Goal: Task Accomplishment & Management: Use online tool/utility

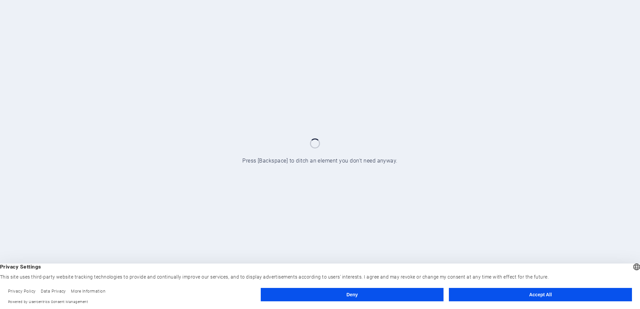
click at [539, 299] on button "Accept All" at bounding box center [540, 294] width 183 height 13
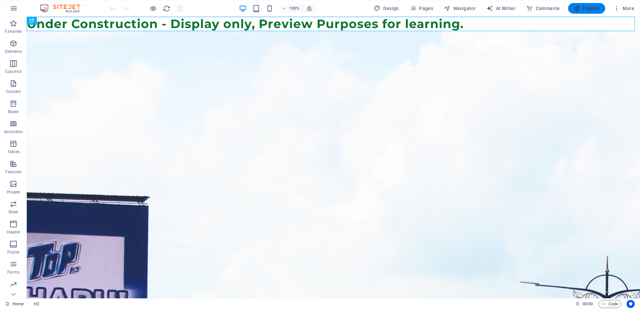
drag, startPoint x: 598, startPoint y: 12, endPoint x: 573, endPoint y: 2, distance: 26.6
click at [598, 12] on button "Publish" at bounding box center [586, 8] width 37 height 11
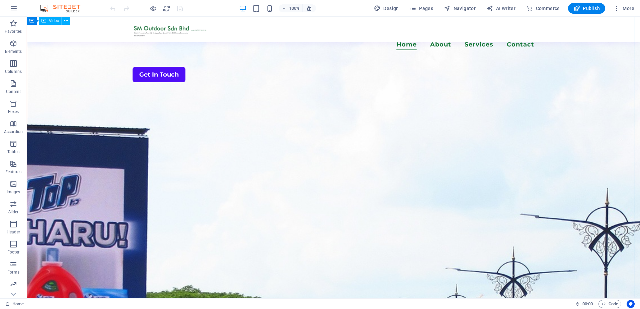
scroll to position [67, 0]
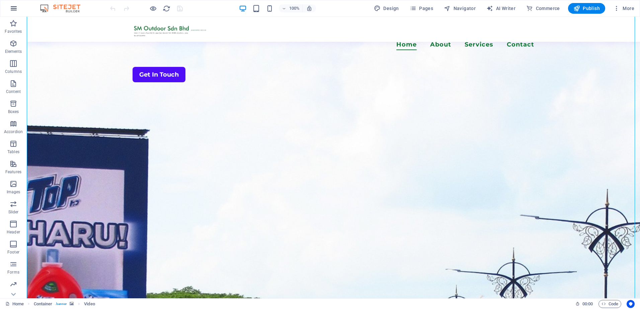
click at [16, 10] on icon "button" at bounding box center [14, 8] width 8 height 8
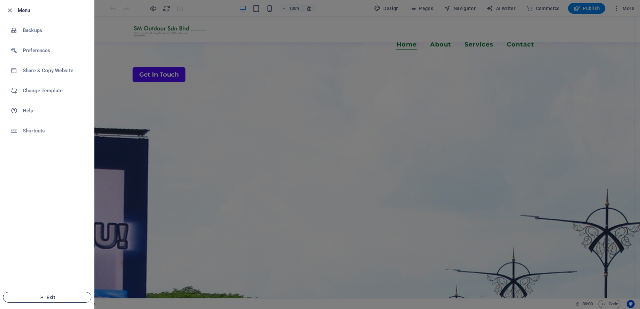
click at [48, 296] on span "Exit" at bounding box center [47, 297] width 77 height 5
